Goal: Task Accomplishment & Management: Use online tool/utility

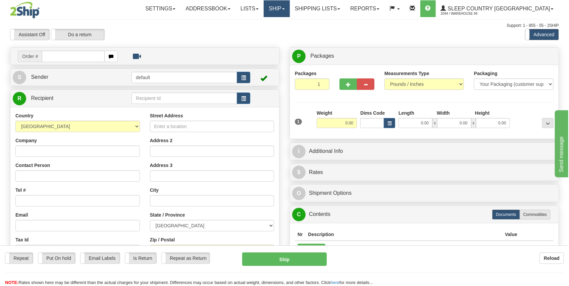
click at [290, 8] on link "Ship" at bounding box center [277, 8] width 26 height 17
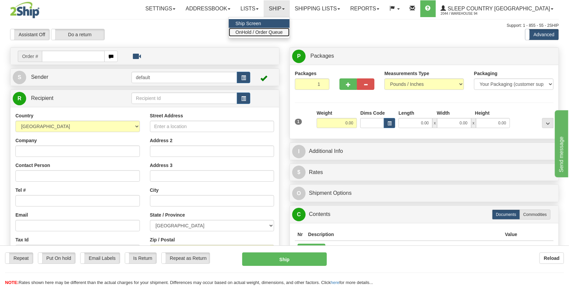
click at [283, 33] on span "OnHold / Order Queue" at bounding box center [259, 32] width 47 height 5
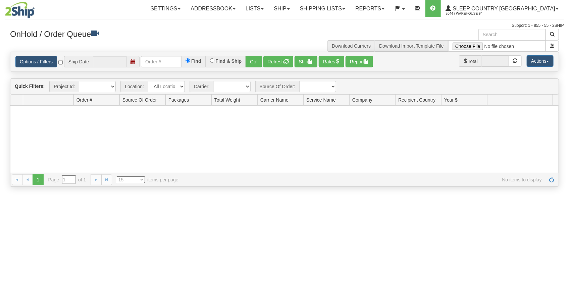
type input "[DATE]"
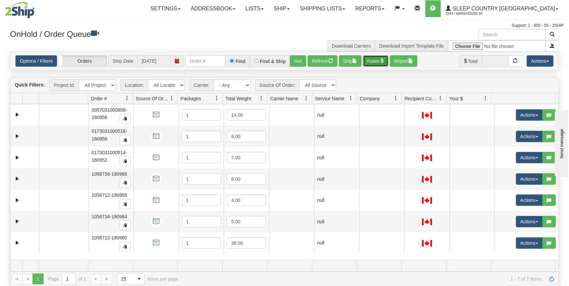
click at [375, 61] on button "Rates" at bounding box center [376, 60] width 26 height 11
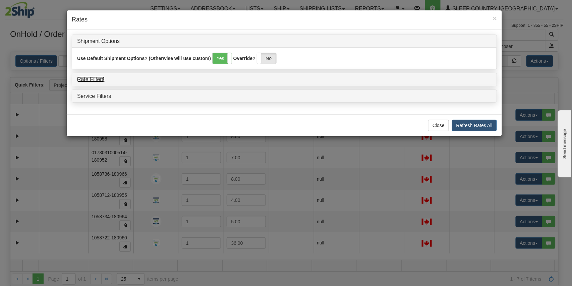
drag, startPoint x: 86, startPoint y: 78, endPoint x: 92, endPoint y: 78, distance: 6.0
click at [86, 78] on link "Rate Filters" at bounding box center [91, 79] width 28 height 6
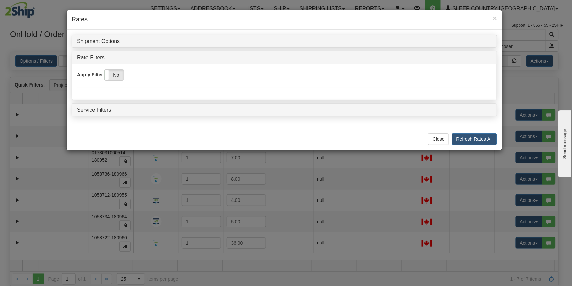
click at [109, 81] on div "Yes No" at bounding box center [114, 74] width 20 height 11
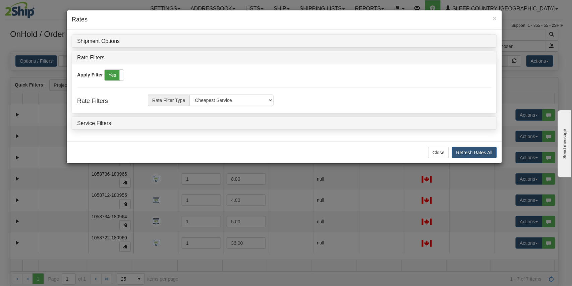
click at [112, 76] on label "Yes" at bounding box center [114, 75] width 19 height 11
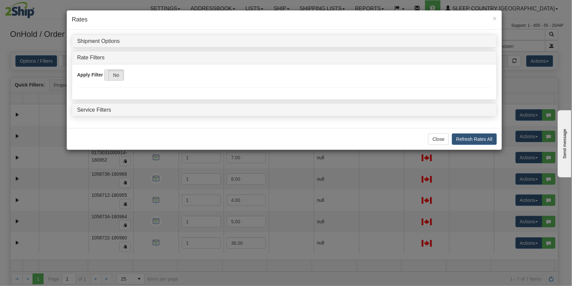
click at [107, 76] on span at bounding box center [104, 75] width 9 height 11
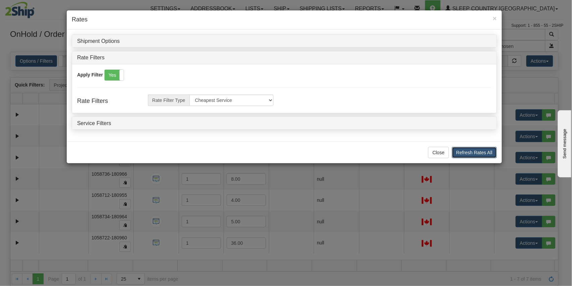
click at [458, 149] on button "Refresh Rates All" at bounding box center [474, 152] width 45 height 11
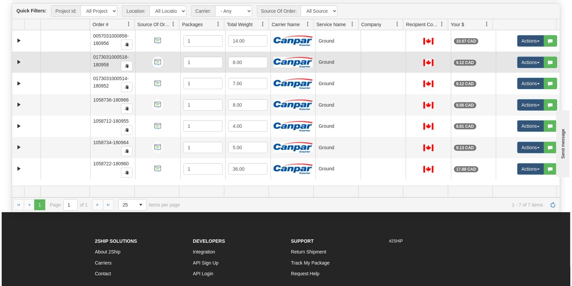
scroll to position [5, 0]
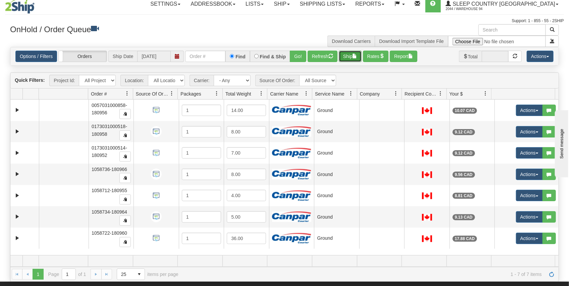
click at [351, 56] on button "Ship" at bounding box center [350, 56] width 23 height 11
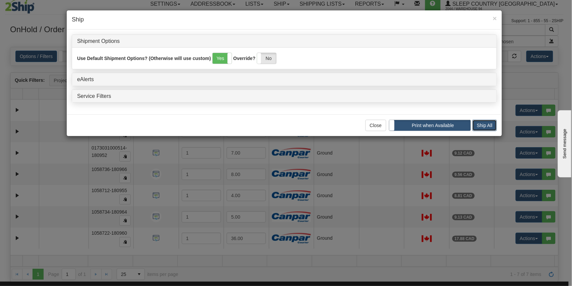
click at [481, 124] on button "Ship All" at bounding box center [485, 125] width 24 height 11
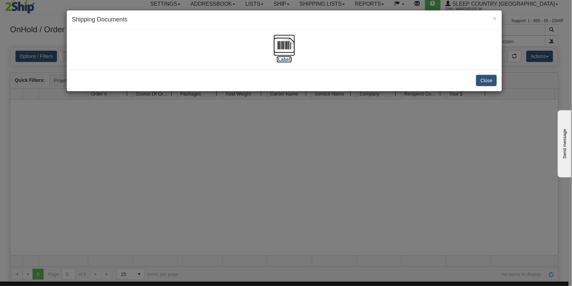
click at [282, 51] on img at bounding box center [284, 45] width 21 height 21
